Goal: Find specific page/section: Find specific page/section

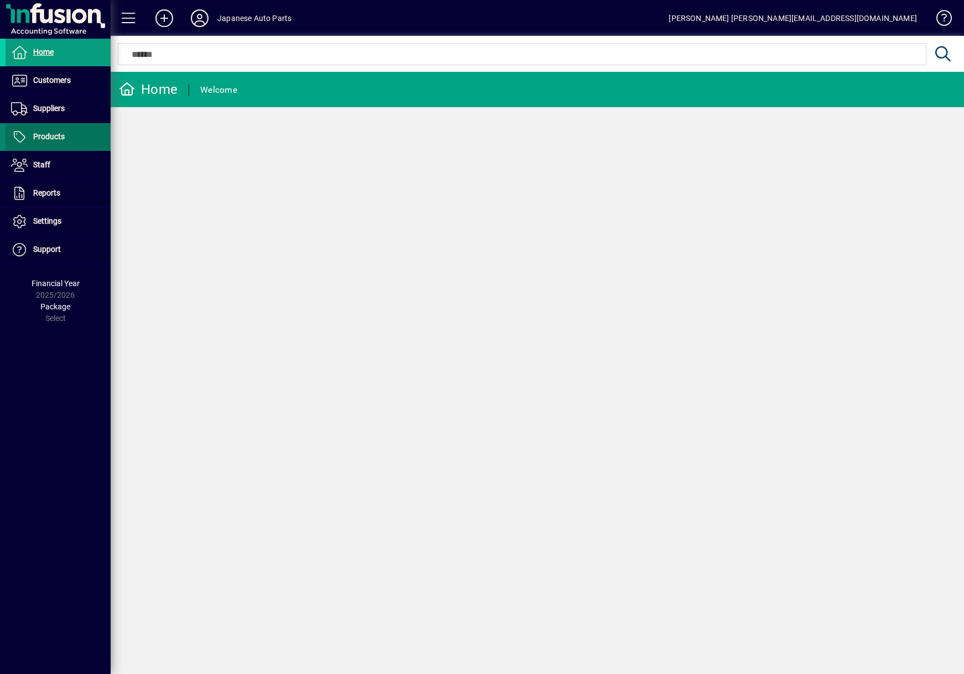
click at [54, 141] on span "Products" at bounding box center [49, 136] width 32 height 9
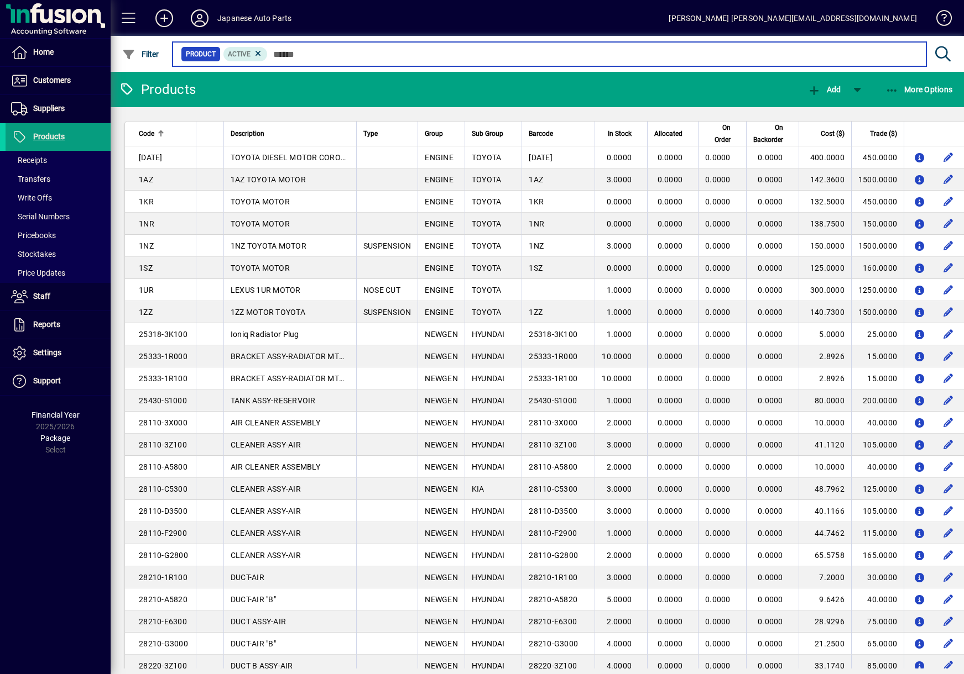
click at [300, 50] on input "text" at bounding box center [593, 53] width 650 height 15
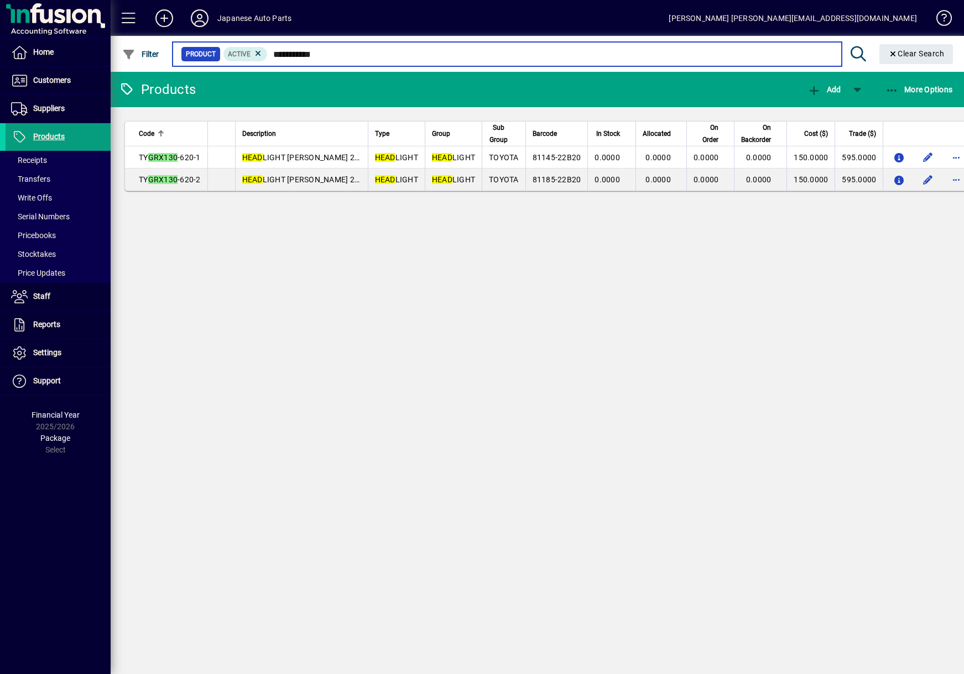
type input "**********"
